Goal: Task Accomplishment & Management: Use online tool/utility

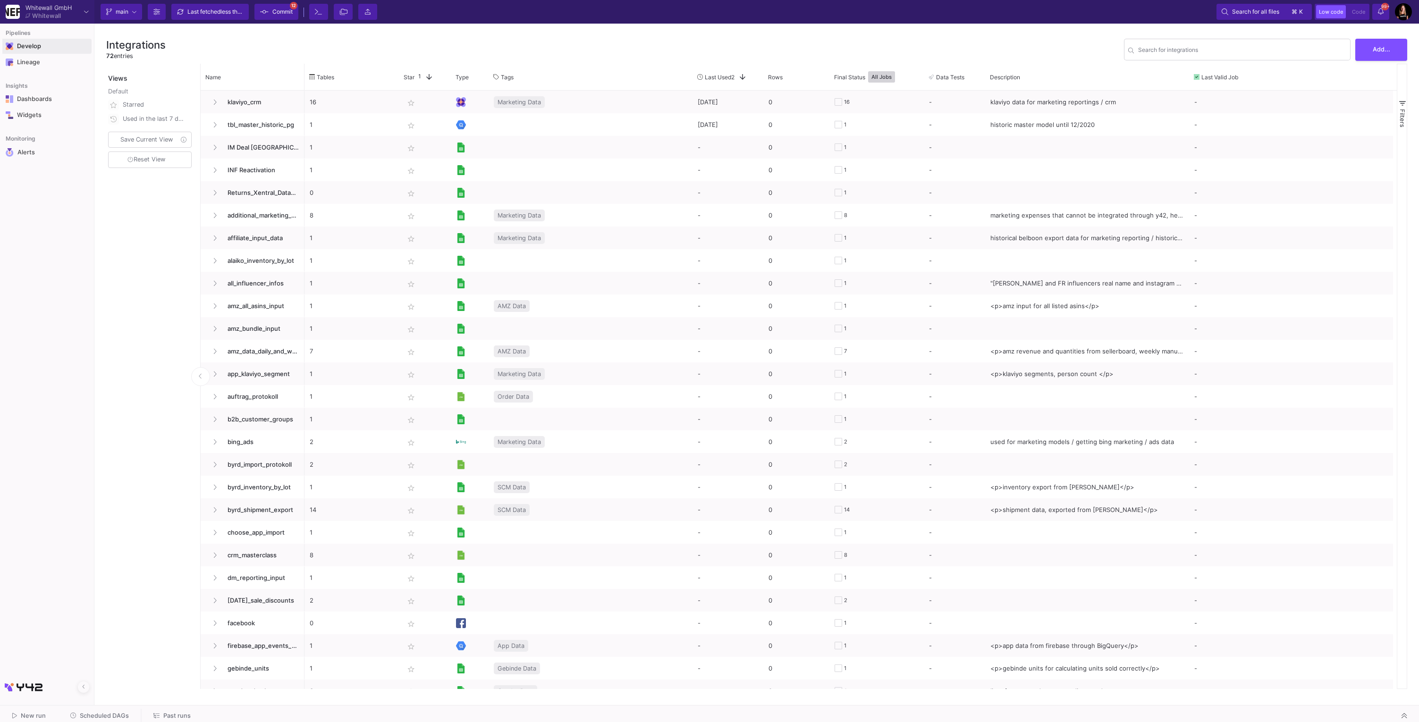
click at [43, 45] on span "Develop" at bounding box center [46, 46] width 89 height 17
click at [52, 59] on div "Integrations" at bounding box center [52, 61] width 73 height 8
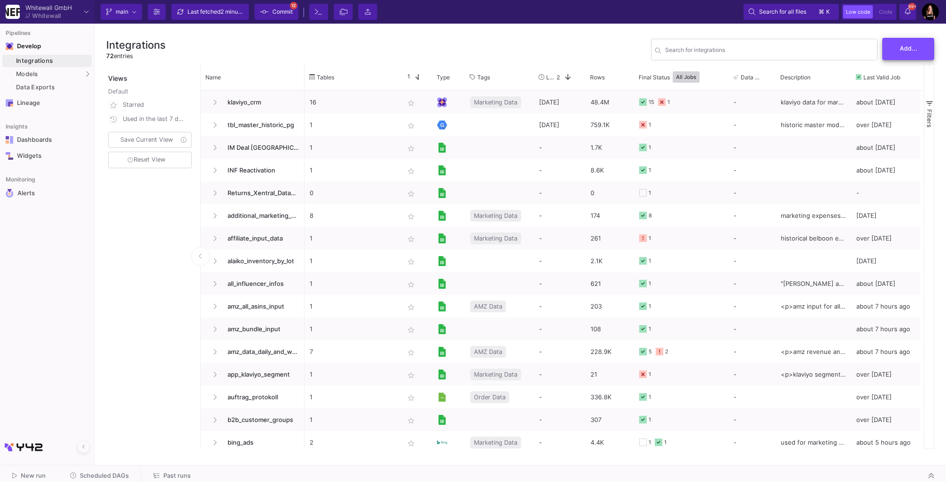
click at [910, 50] on span "Add..." at bounding box center [908, 48] width 17 height 7
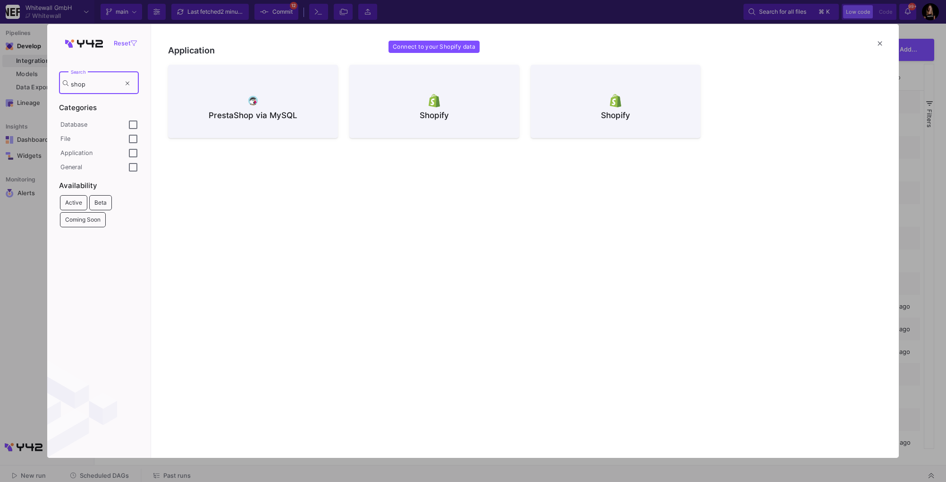
type input "shop"
click at [430, 104] on img at bounding box center [435, 100] width 12 height 13
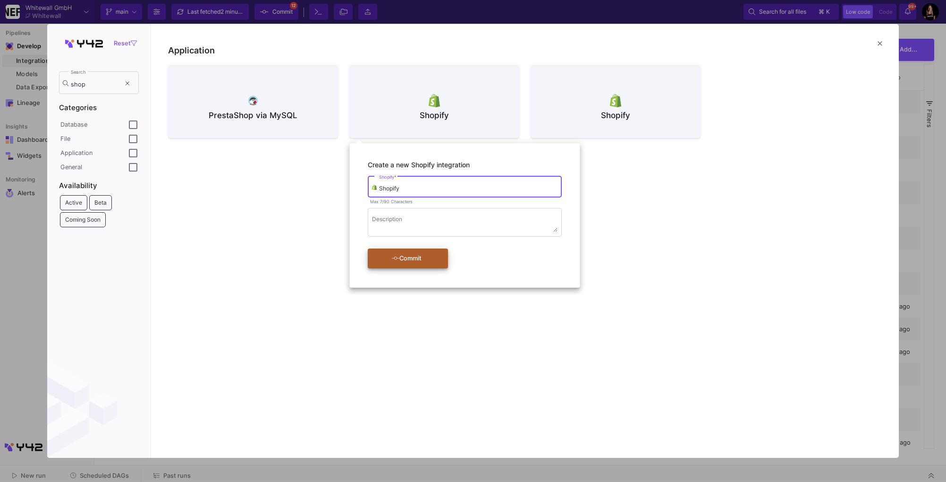
type input "Shopify"
click at [393, 259] on icon "submit" at bounding box center [396, 258] width 8 height 6
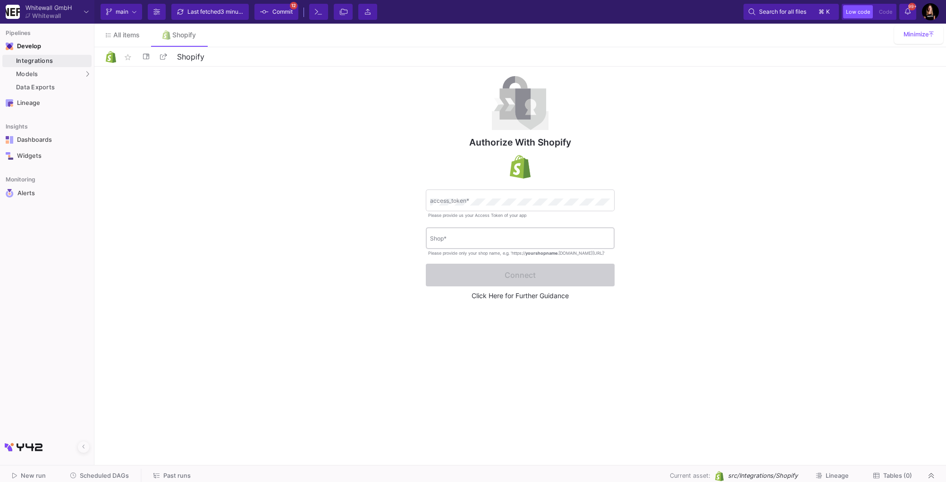
click at [441, 235] on div "Shop *" at bounding box center [520, 237] width 180 height 23
paste input "rain-effect"
click at [429, 236] on div "rain-effect Shop *" at bounding box center [520, 237] width 189 height 23
click at [429, 238] on div "rain-effect Shop *" at bounding box center [520, 237] width 189 height 23
click at [430, 239] on input "rain-effect" at bounding box center [520, 239] width 180 height 7
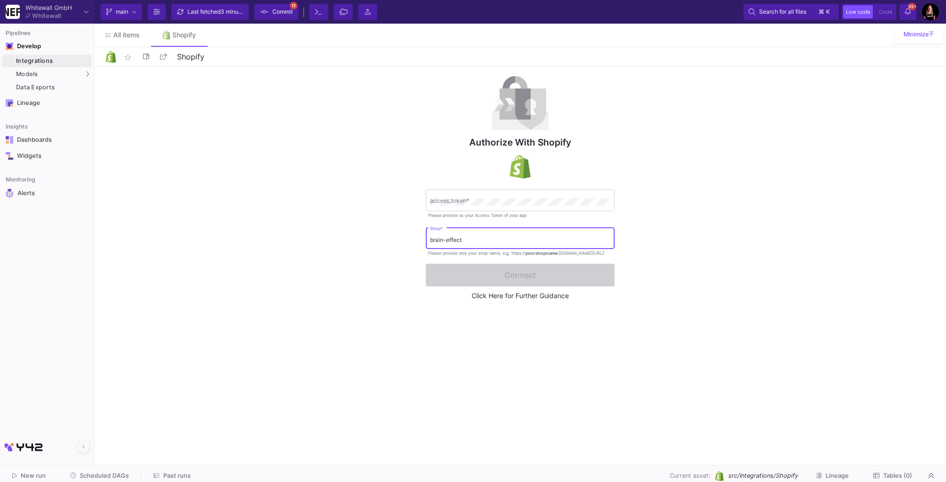
type input "brain-effect"
click at [405, 295] on div "Authorize with Shopify access_token * Please provide us your Access Token of yo…" at bounding box center [520, 264] width 852 height 394
click at [536, 298] on link "Click Here for Further Guidance" at bounding box center [520, 295] width 97 height 8
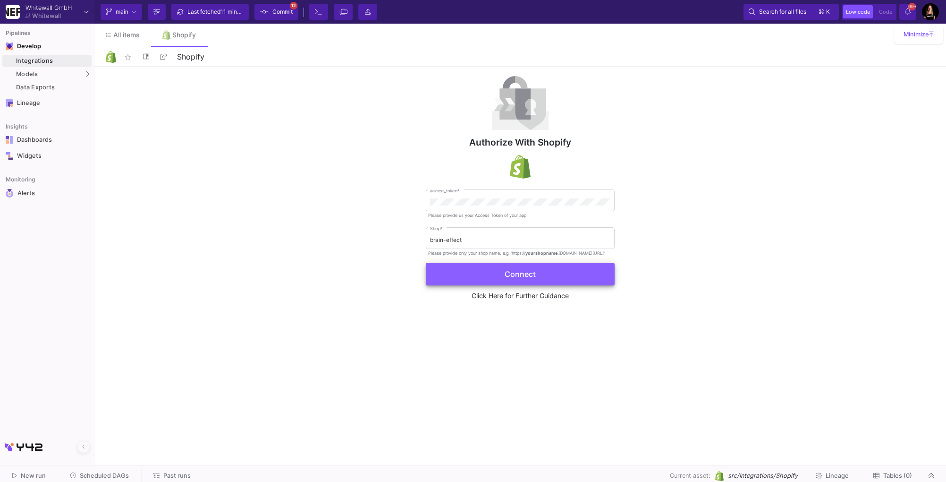
click at [493, 278] on button "Connect" at bounding box center [520, 274] width 189 height 23
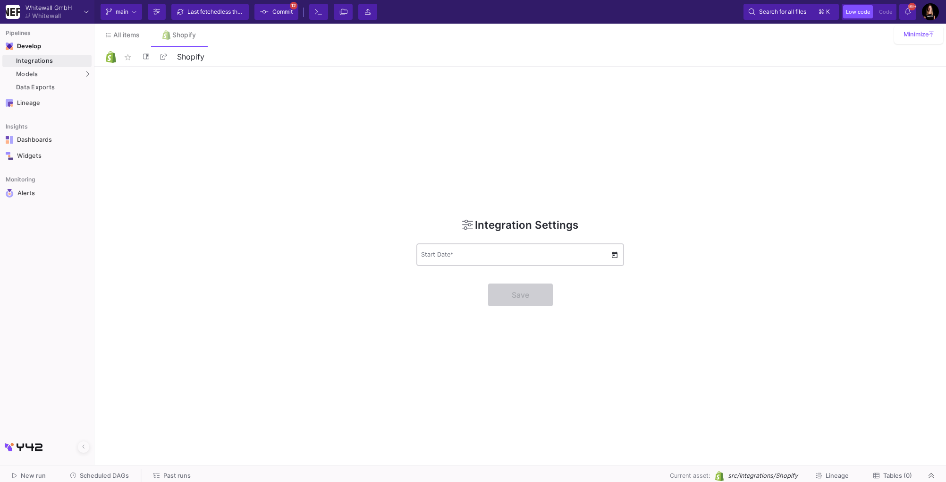
click at [456, 247] on div "Start Date *" at bounding box center [515, 254] width 189 height 25
click at [614, 254] on span "Open calendar" at bounding box center [614, 254] width 9 height 9
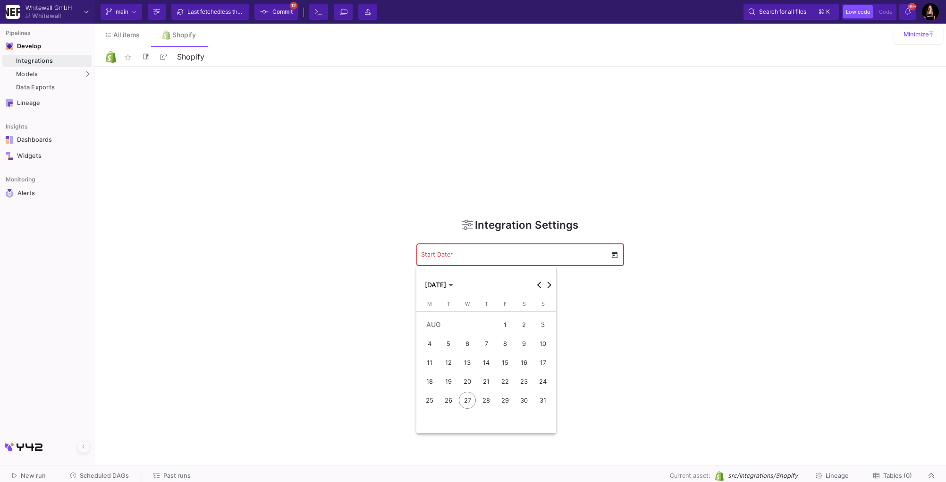
click at [508, 323] on div "1" at bounding box center [505, 324] width 17 height 17
type input "[DATE]"
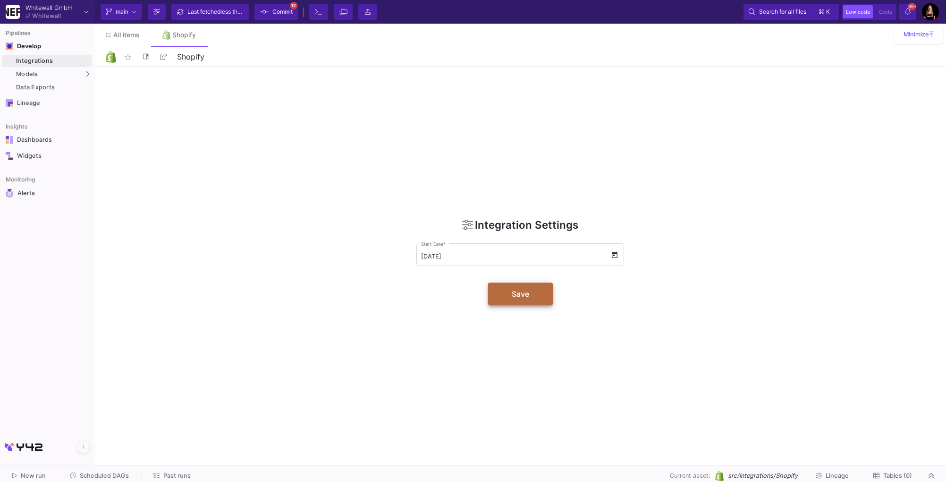
click at [503, 293] on button "Save" at bounding box center [520, 293] width 65 height 23
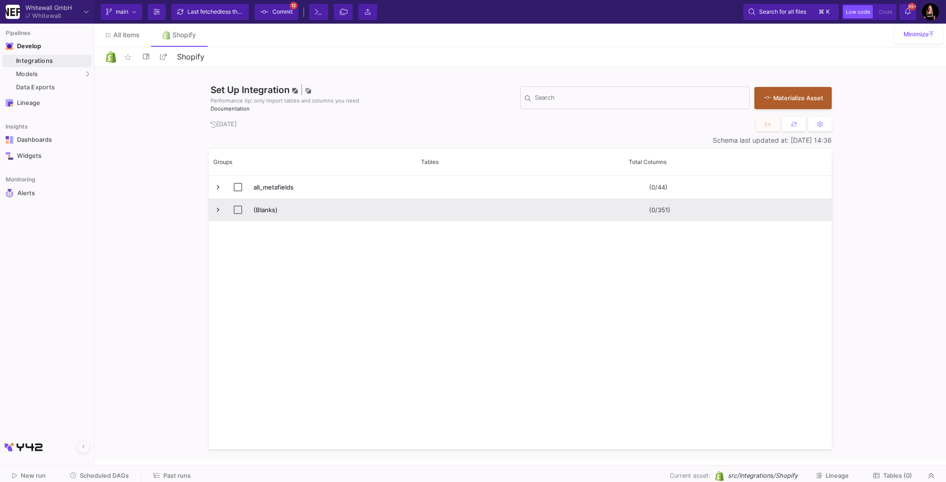
click at [215, 207] on span "Press SPACE to select this row." at bounding box center [218, 209] width 8 height 8
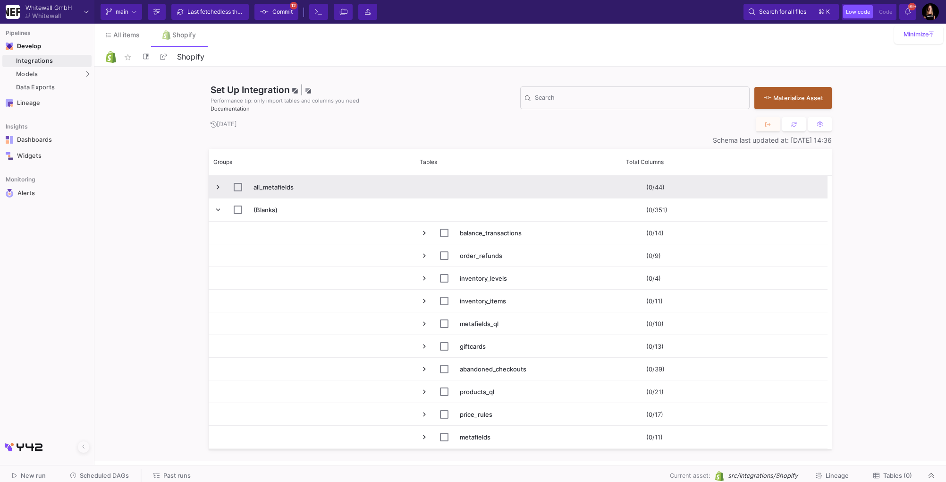
click at [216, 186] on span "Press SPACE to select this row." at bounding box center [218, 187] width 8 height 8
click at [215, 183] on span "Press SPACE to select this row." at bounding box center [218, 187] width 8 height 8
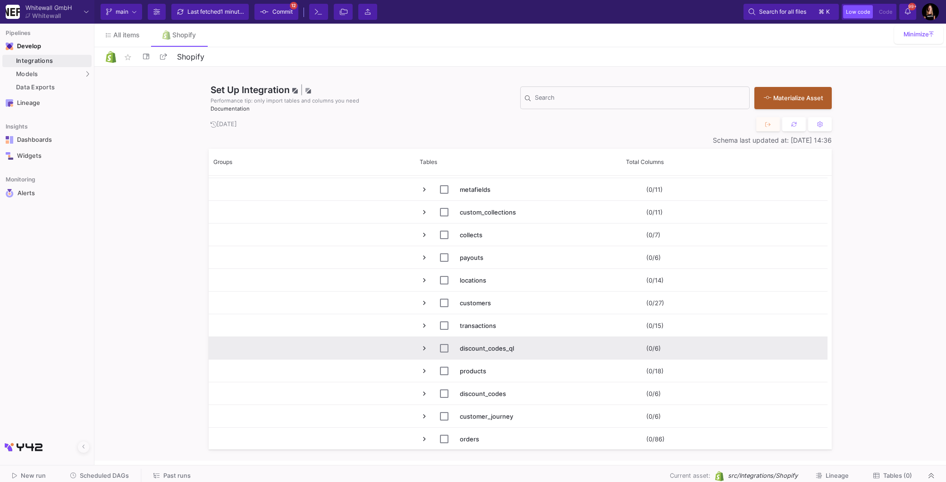
click at [421, 345] on span "Press SPACE to select this row." at bounding box center [424, 348] width 8 height 8
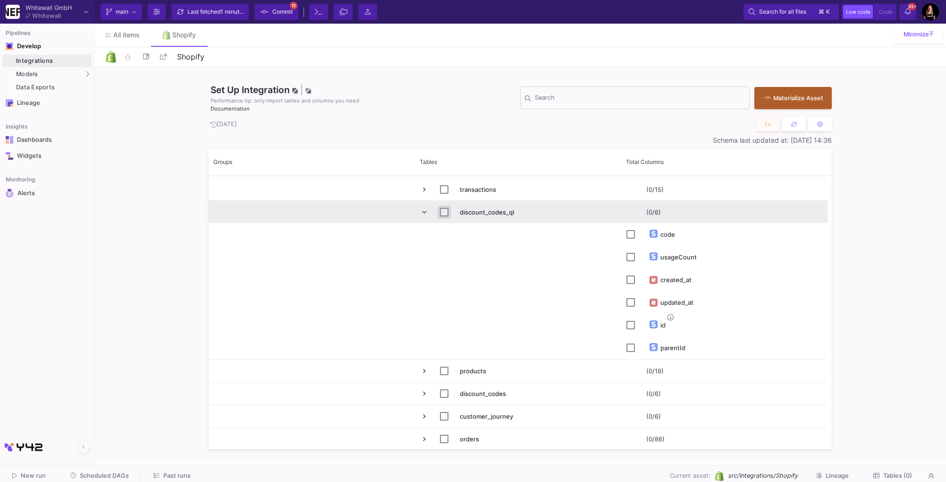
click at [443, 208] on input "Press Space to toggle row selection (unchecked)" at bounding box center [444, 212] width 8 height 8
checkbox input "true"
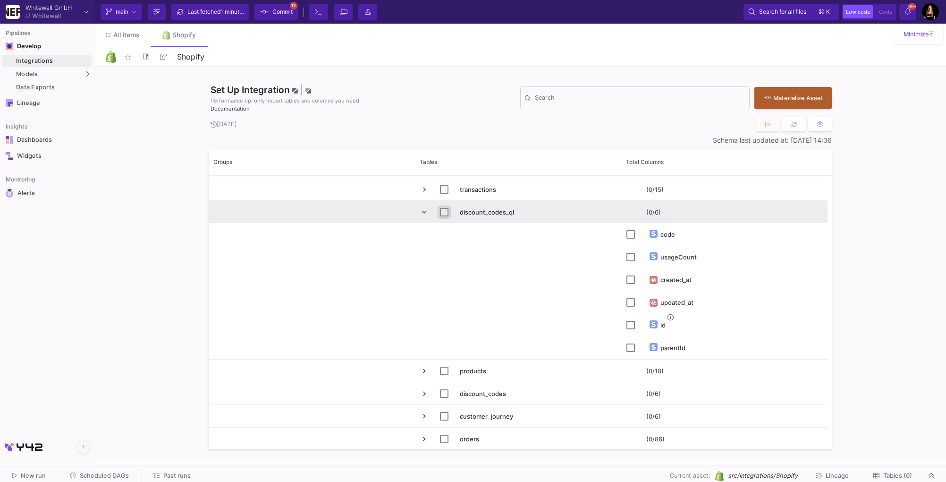
checkbox input "true"
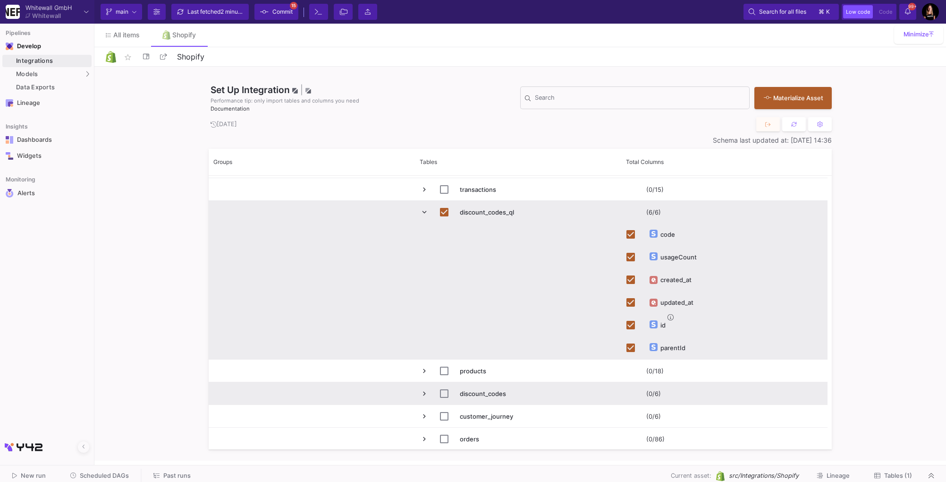
click at [420, 393] on span "Press SPACE to select this row." at bounding box center [424, 393] width 8 height 8
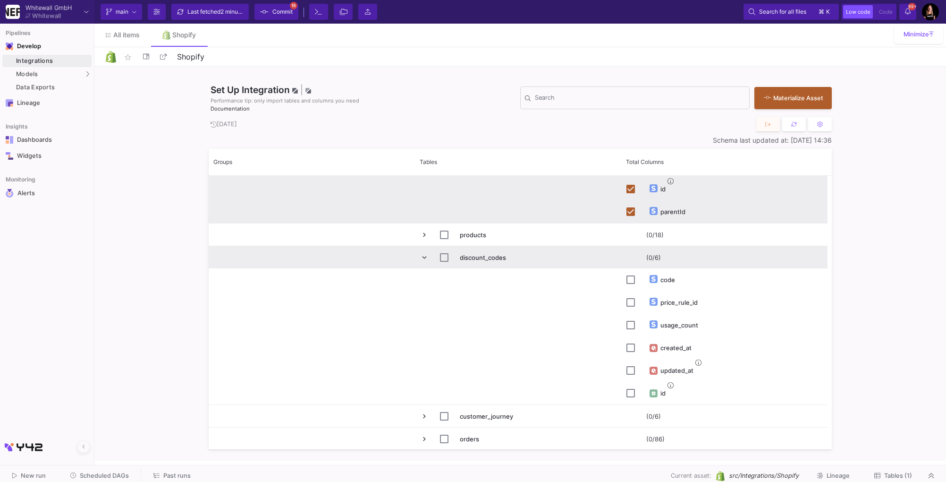
click at [437, 257] on span "discount_codes" at bounding box center [518, 257] width 196 height 22
click at [446, 255] on input "Press Space to toggle row selection (unchecked)" at bounding box center [444, 257] width 8 height 8
checkbox input "true"
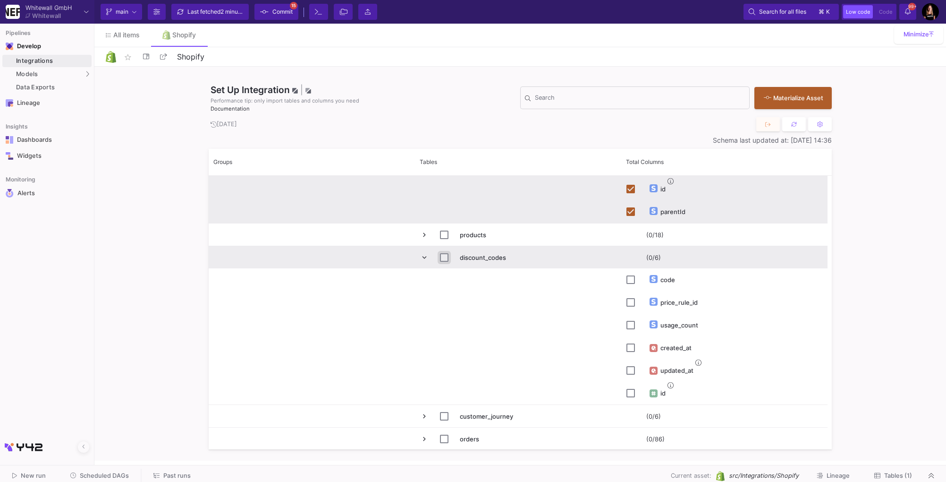
checkbox input "true"
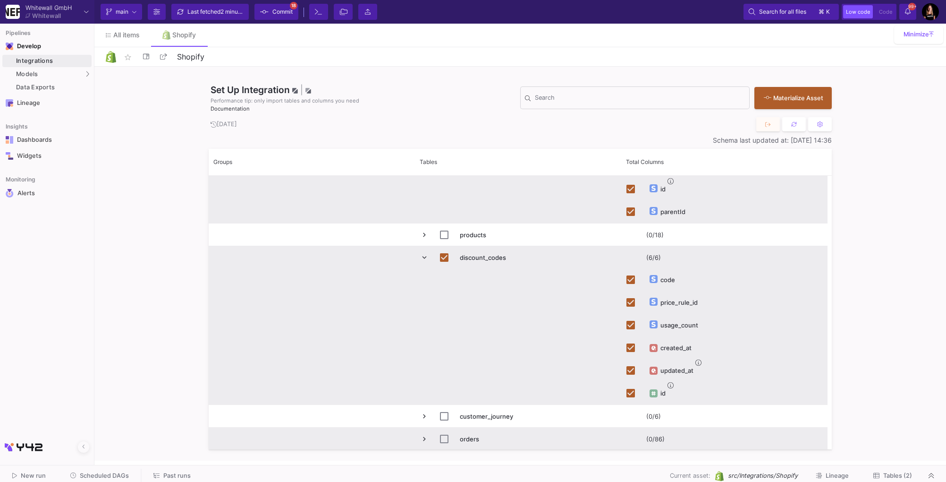
click at [426, 436] on span "Press SPACE to select this row." at bounding box center [424, 438] width 8 height 8
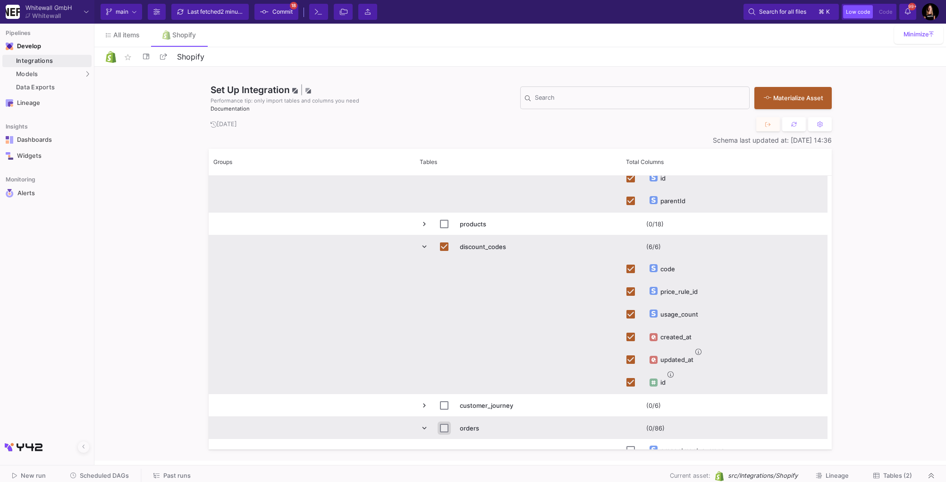
click at [441, 428] on input "Press Space to toggle row selection (unchecked)" at bounding box center [444, 428] width 8 height 8
checkbox input "true"
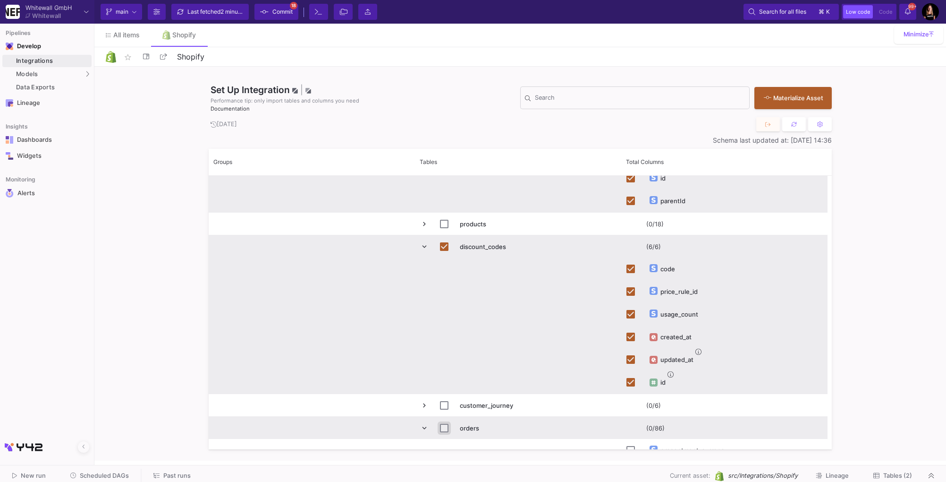
checkbox input "true"
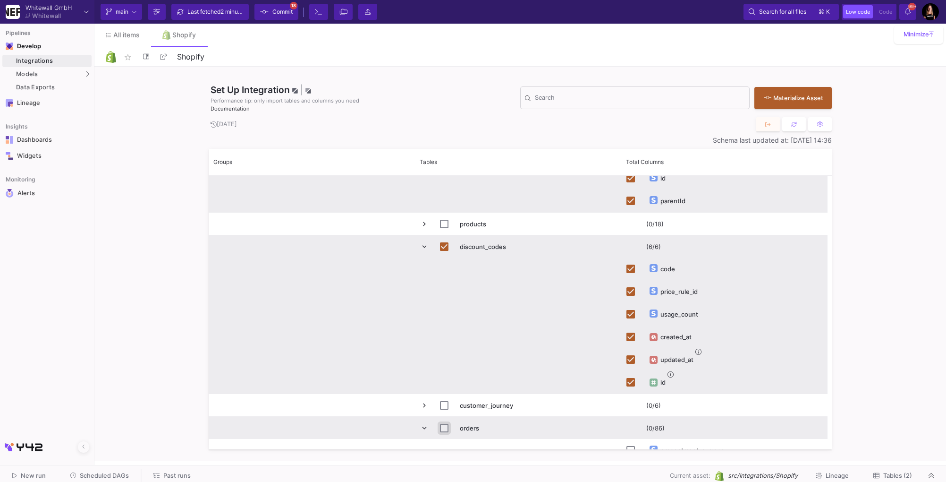
checkbox input "true"
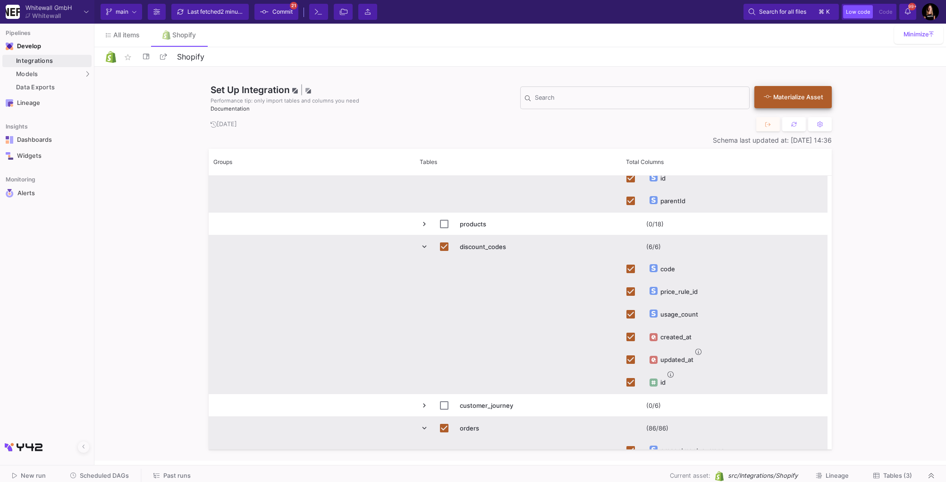
click at [768, 96] on icon at bounding box center [768, 96] width 8 height 6
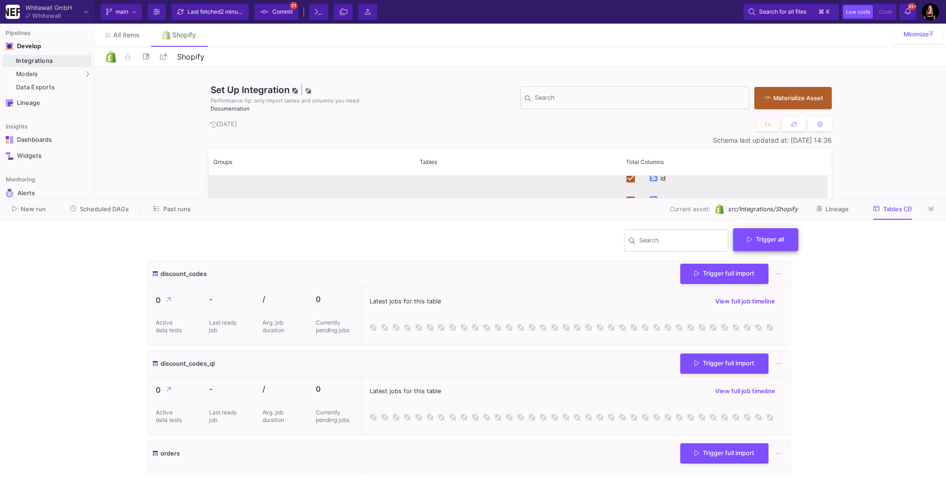
click at [777, 238] on span "Trigger all" at bounding box center [765, 239] width 37 height 7
click at [772, 261] on button "Full import" at bounding box center [769, 262] width 77 height 23
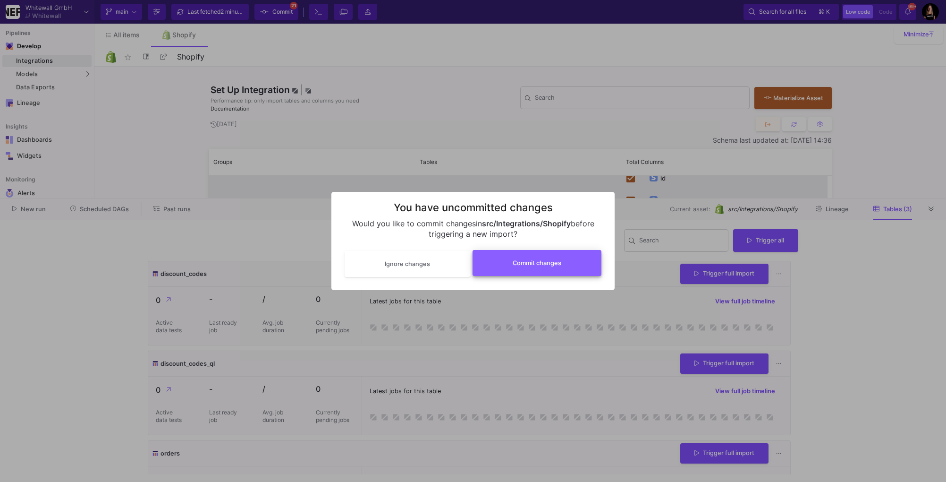
click at [562, 268] on button "Commit changes" at bounding box center [537, 263] width 129 height 26
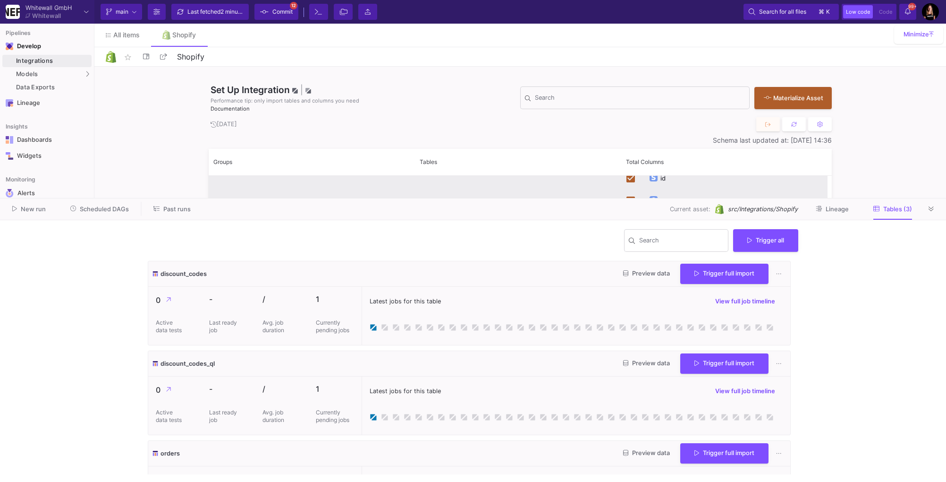
click at [156, 134] on div "Set Up Integration | Performance tip: only import tables and columns you need D…" at bounding box center [520, 264] width 852 height 394
click at [360, 306] on div "0 Currently pending jobs" at bounding box center [334, 316] width 53 height 58
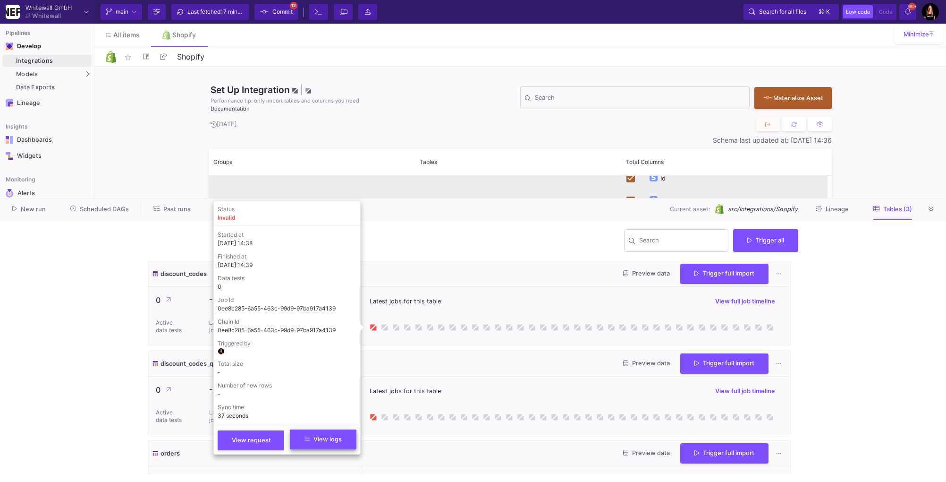
click at [336, 434] on button "View logs" at bounding box center [323, 439] width 67 height 20
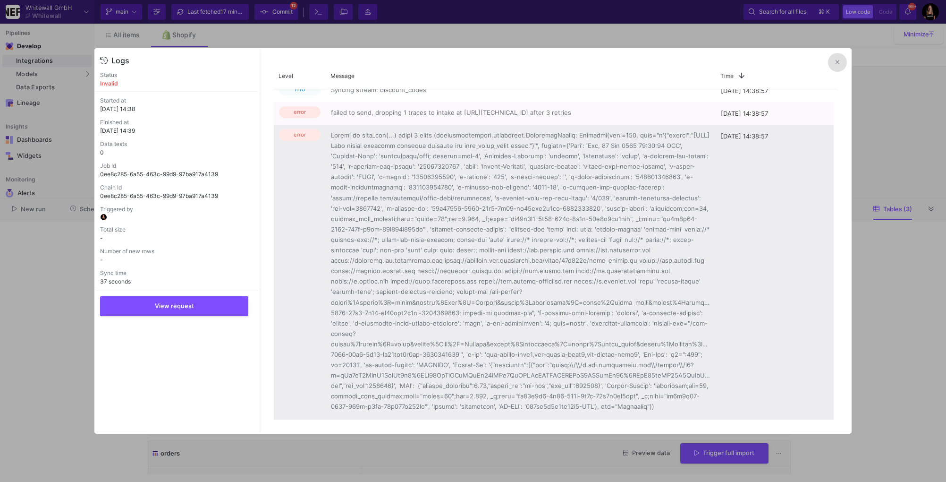
scroll to position [49, 0]
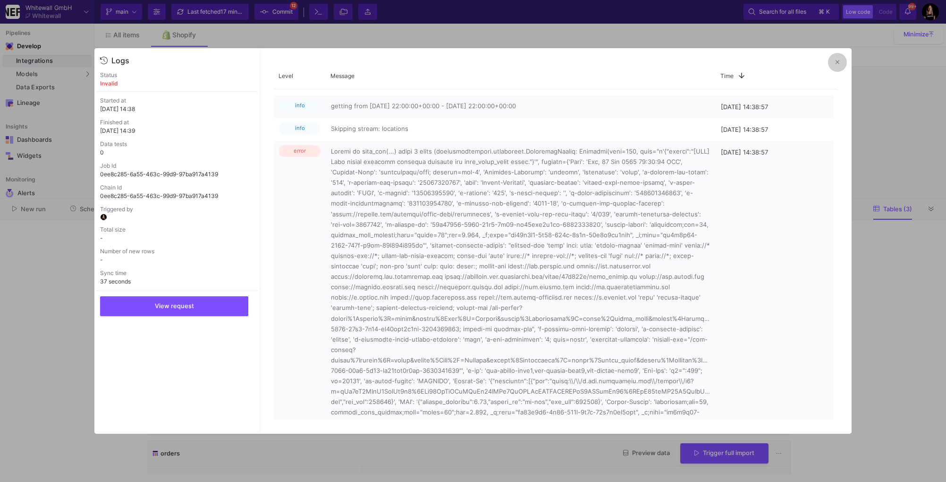
click at [836, 59] on icon at bounding box center [838, 62] width 4 height 6
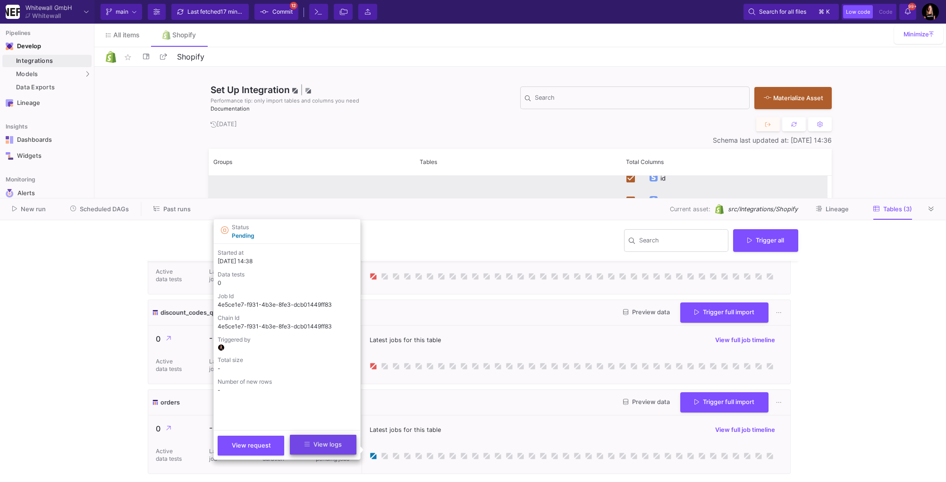
click at [314, 445] on span "View logs" at bounding box center [323, 444] width 37 height 7
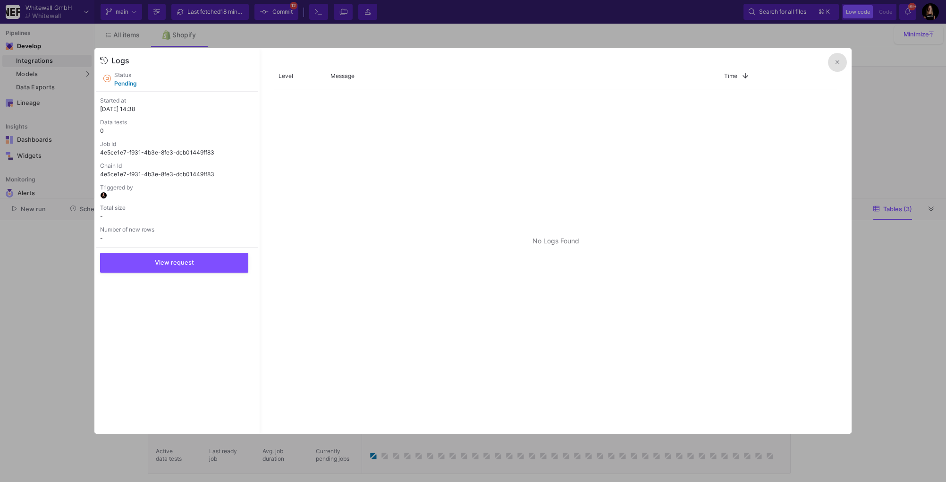
click at [836, 63] on icon at bounding box center [838, 62] width 4 height 6
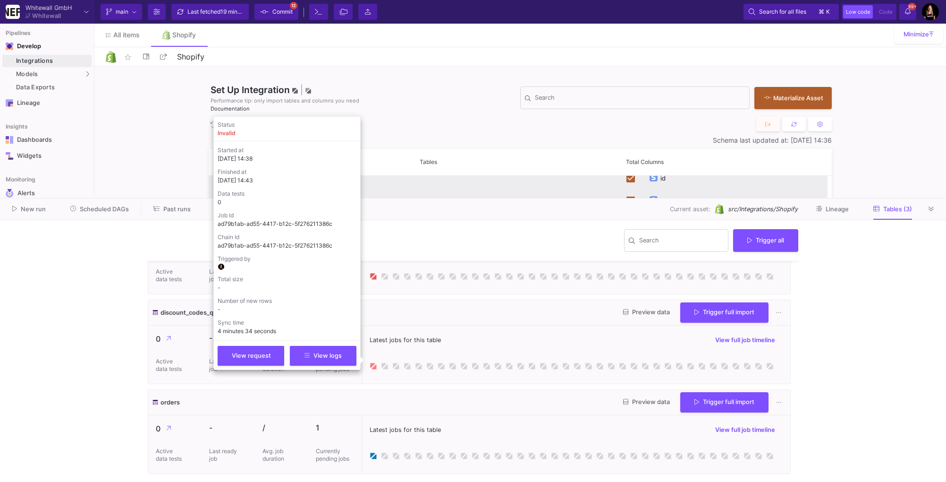
click at [373, 365] on icon at bounding box center [374, 366] width 8 height 8
click at [342, 355] on span "View logs" at bounding box center [323, 354] width 37 height 7
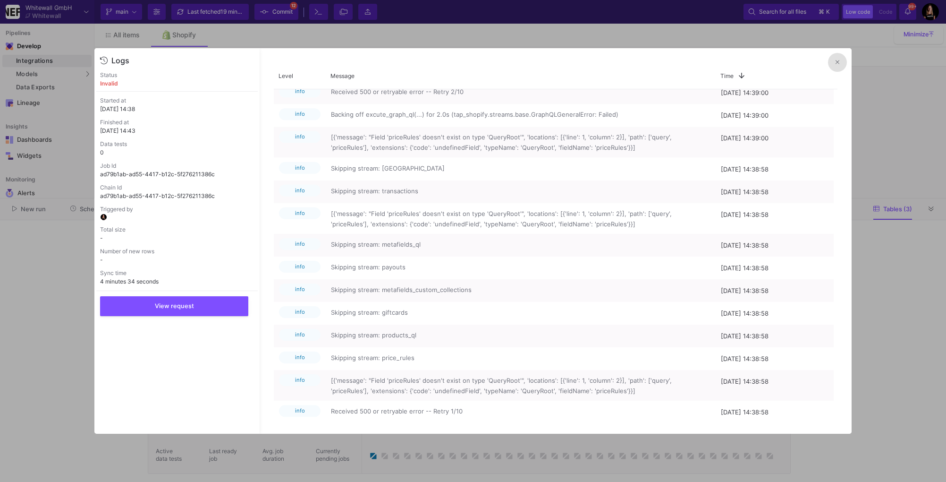
scroll to position [45, 0]
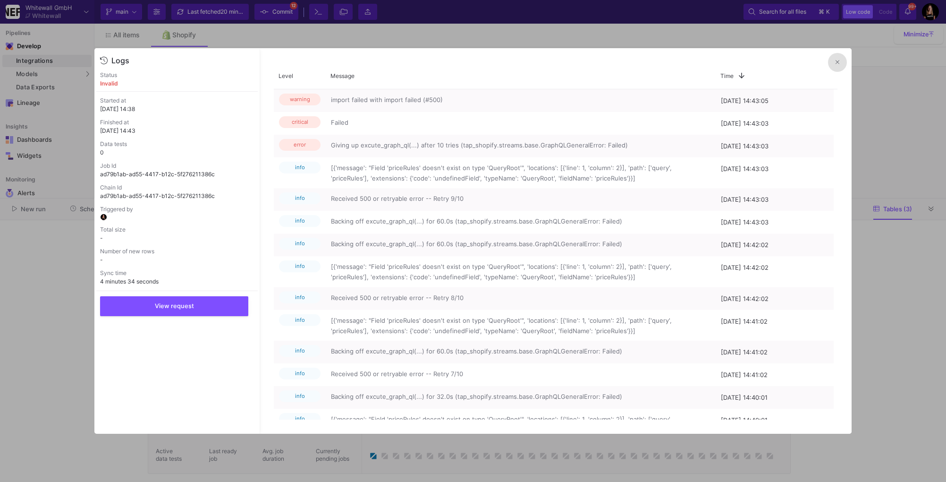
click at [832, 65] on button at bounding box center [837, 62] width 19 height 19
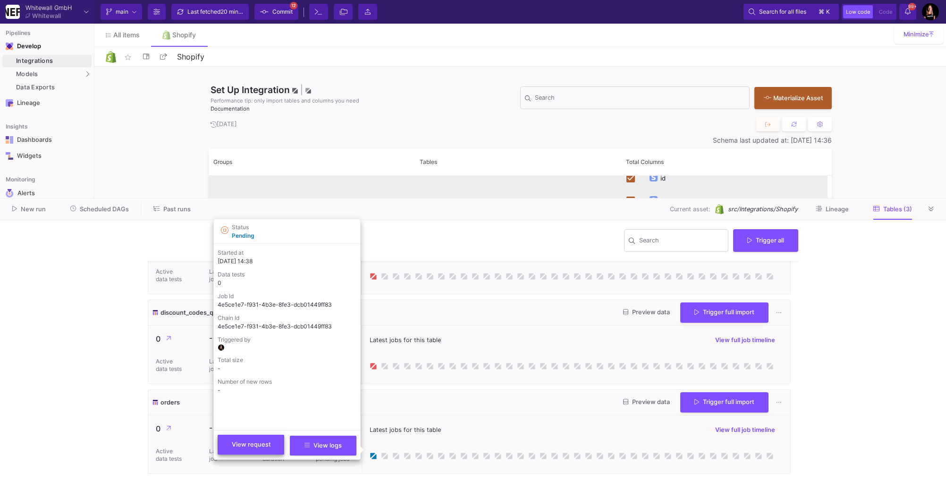
click at [257, 441] on span "View request" at bounding box center [251, 444] width 39 height 7
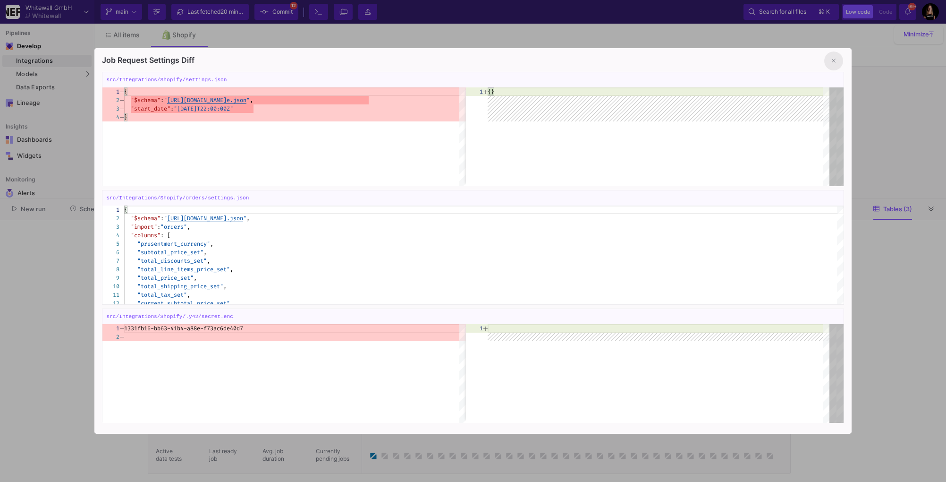
click at [833, 60] on icon at bounding box center [834, 61] width 4 height 4
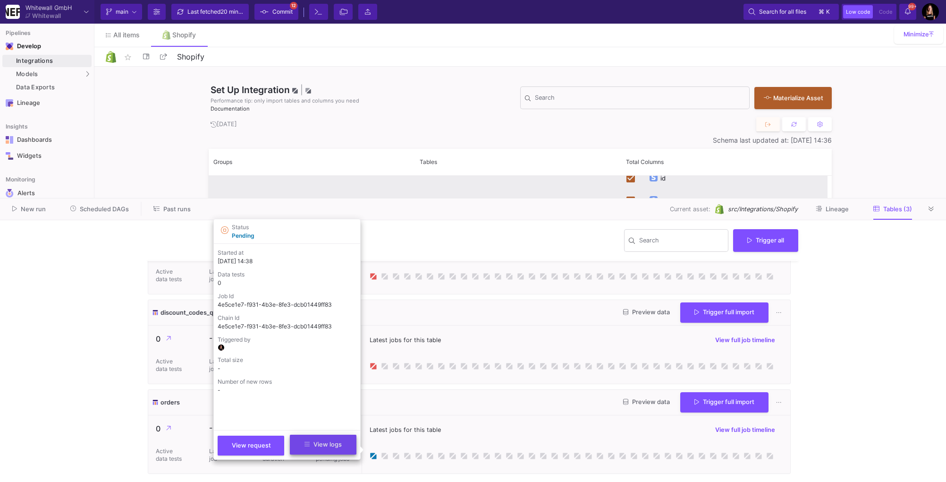
click at [334, 444] on span "View logs" at bounding box center [323, 444] width 37 height 7
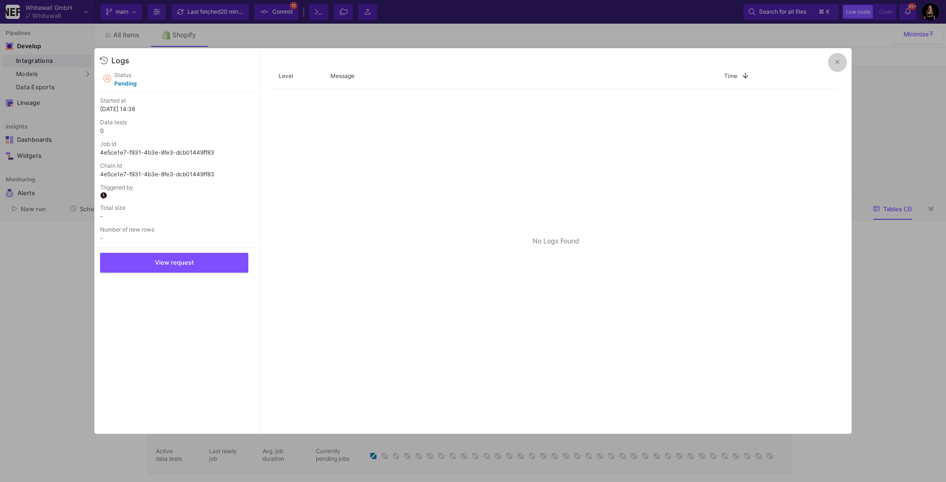
click at [836, 64] on icon at bounding box center [838, 62] width 4 height 6
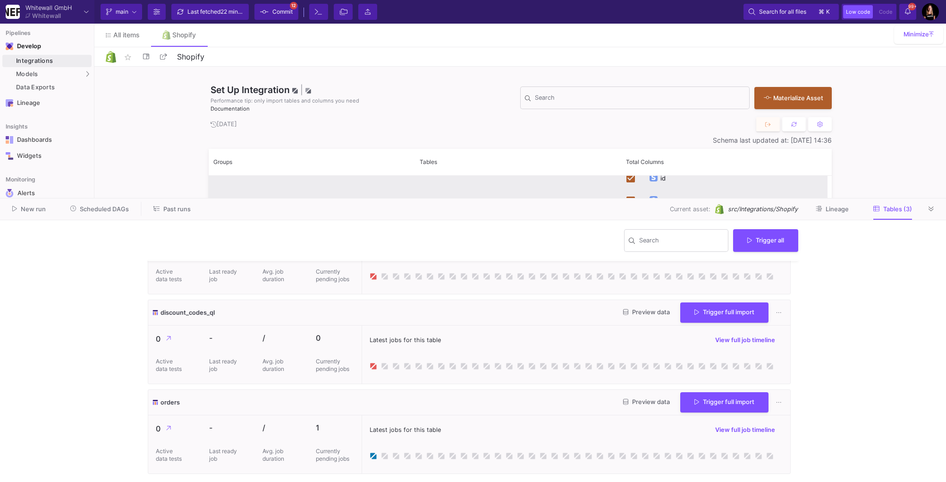
click at [409, 411] on div "orders Preview data Trigger full import" at bounding box center [469, 402] width 642 height 25
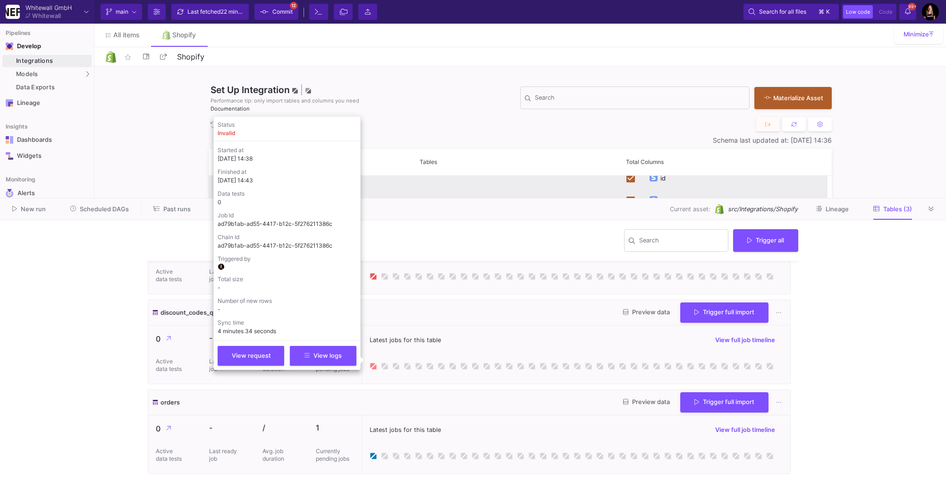
click at [373, 364] on icon at bounding box center [372, 365] width 5 height 5
click at [343, 356] on button "View logs" at bounding box center [323, 355] width 67 height 20
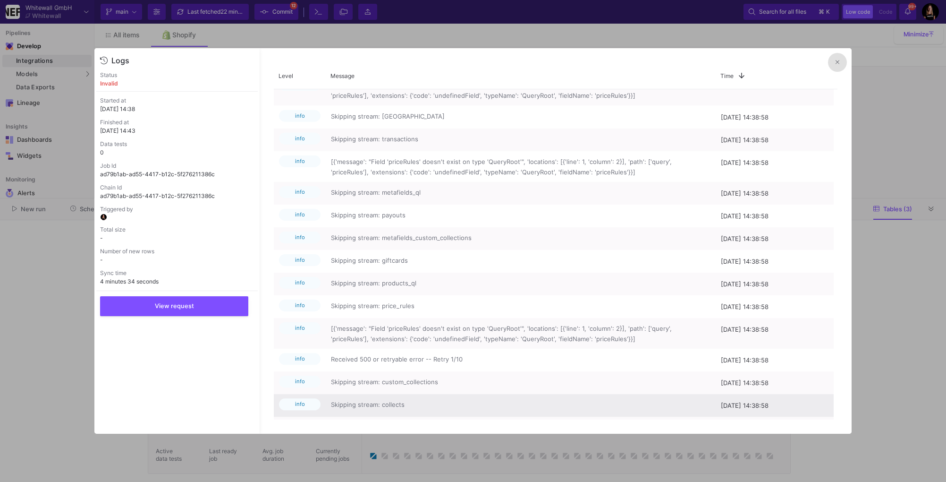
scroll to position [203, 0]
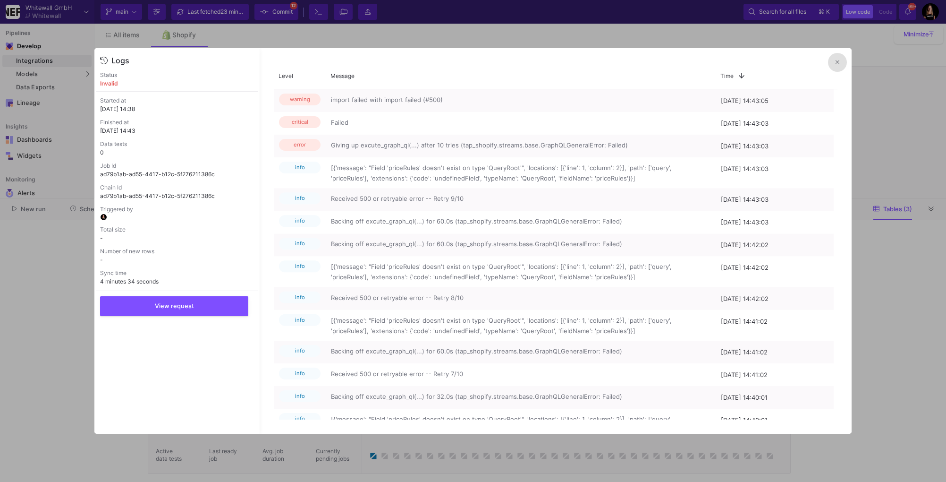
click at [838, 61] on icon at bounding box center [838, 62] width 4 height 6
